Goal: Transaction & Acquisition: Purchase product/service

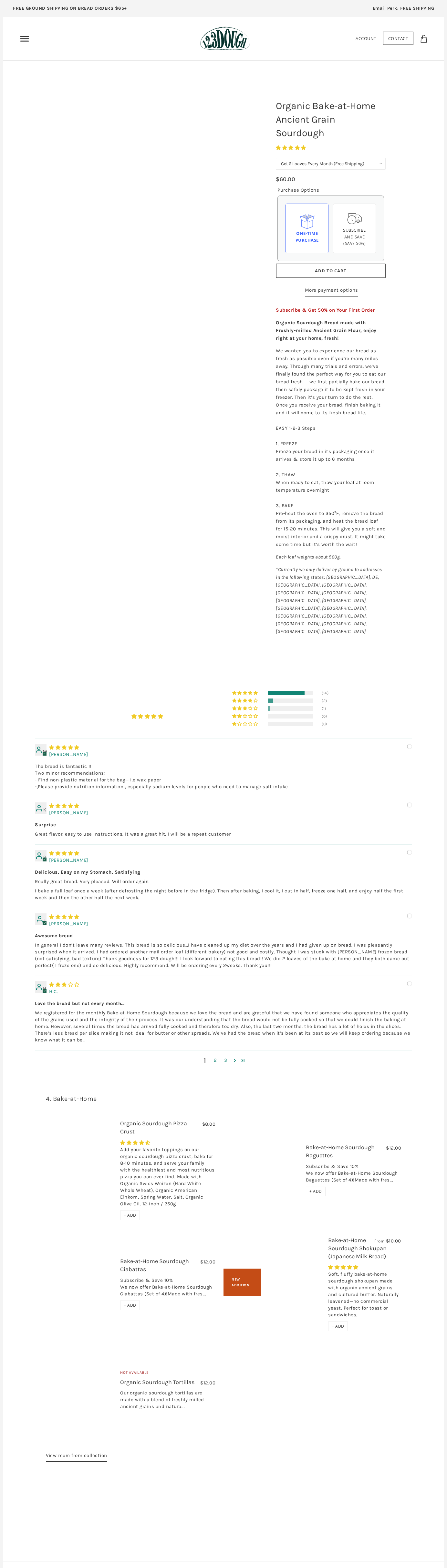
select select "Get 6 Loaves Every Month (Free Shipping)"
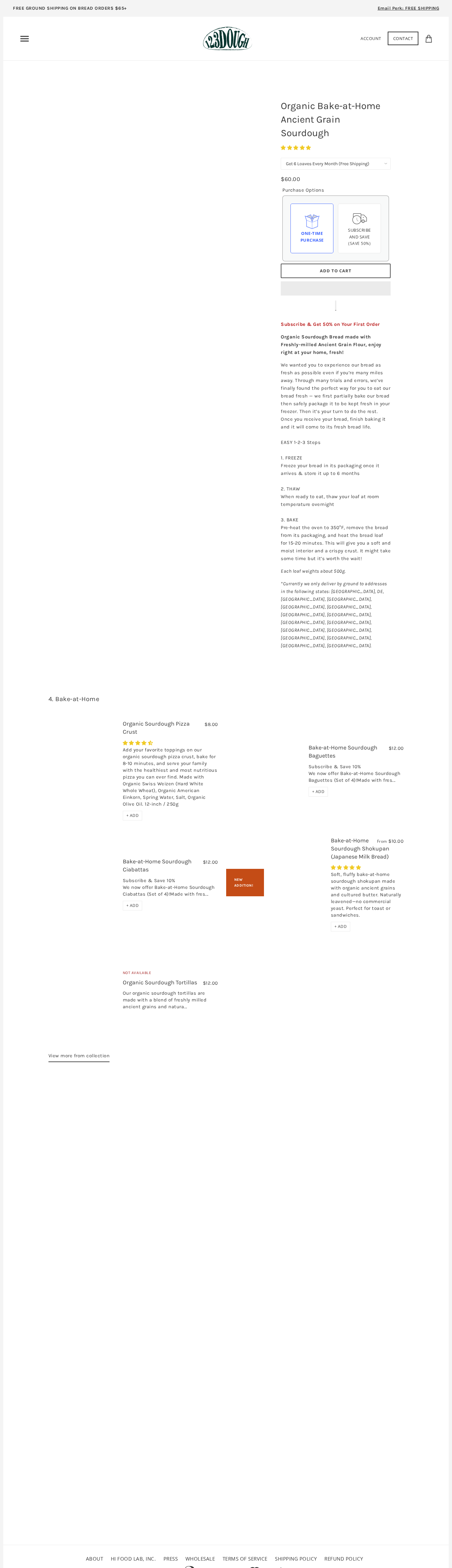
select select "Get 6 Loaves Every Month (Free Shipping)"
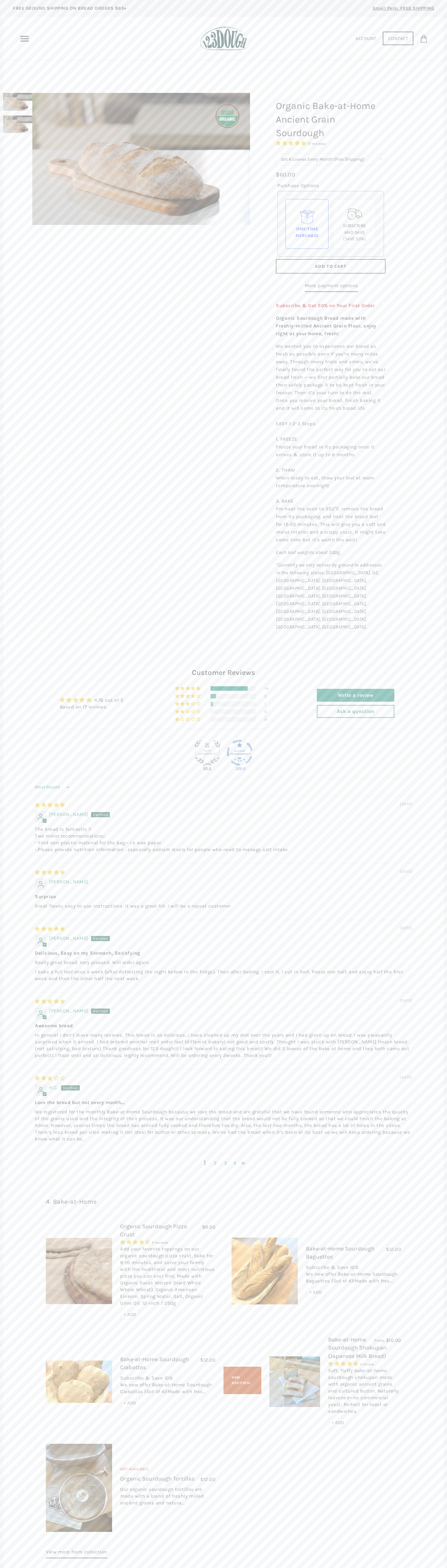
click at [331, 267] on span "Add to Cart" at bounding box center [331, 267] width 32 height 6
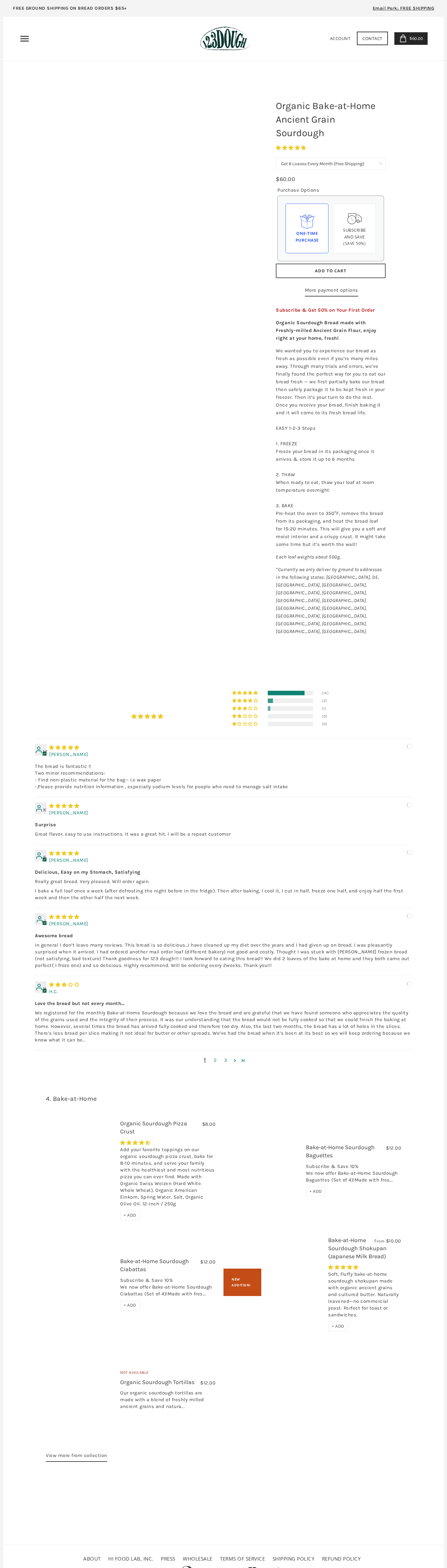
select select "Get 6 Loaves Every Month (Free Shipping)"
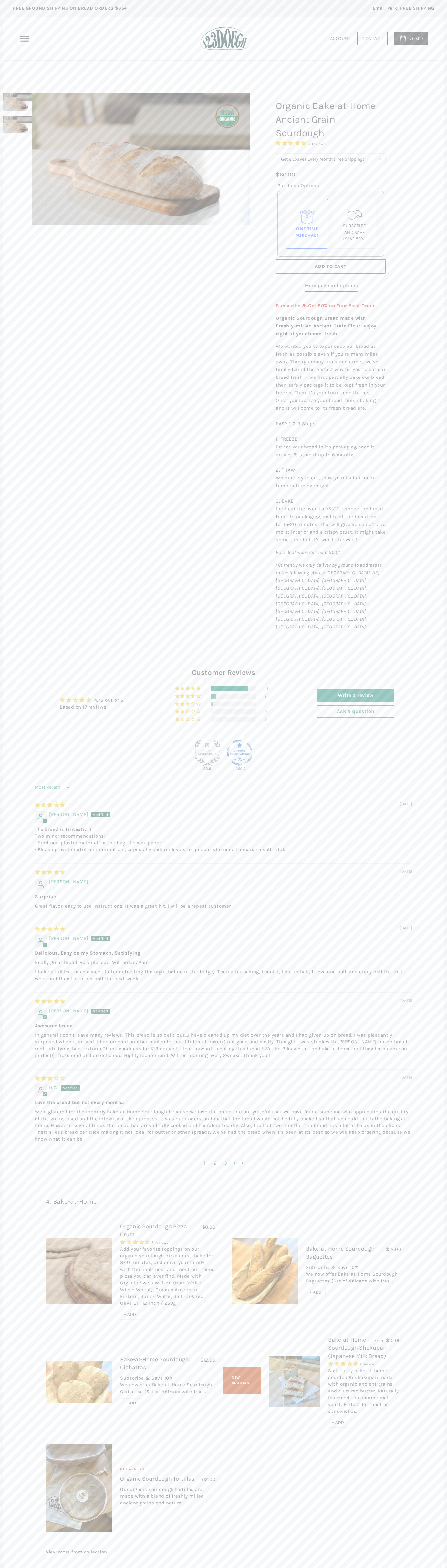
click at [403, 38] on icon at bounding box center [403, 38] width 8 height 8
